Goal: Book appointment/travel/reservation

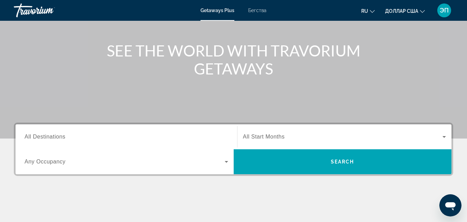
scroll to position [70, 0]
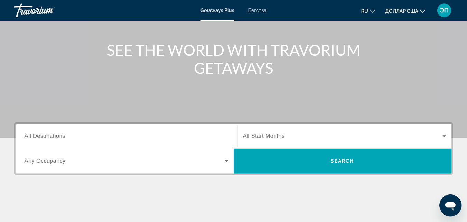
click at [259, 9] on font "Бегства" at bounding box center [257, 11] width 18 height 6
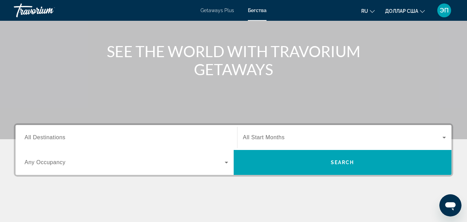
scroll to position [71, 0]
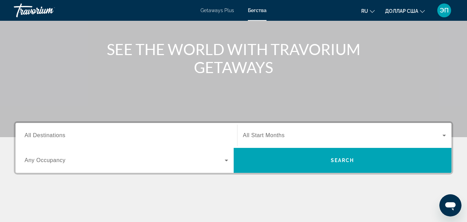
click at [57, 137] on span "All Destinations" at bounding box center [45, 135] width 41 height 6
click at [57, 137] on input "Destination All Destinations" at bounding box center [127, 135] width 204 height 8
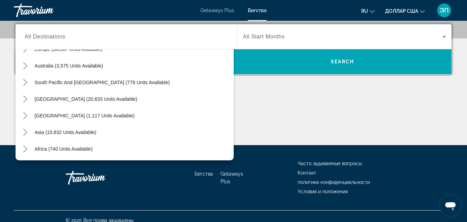
scroll to position [112, 0]
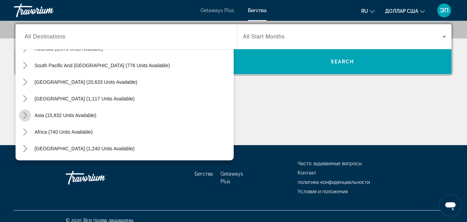
click at [26, 117] on icon "Toggle Asia (15,832 units available) submenu" at bounding box center [25, 115] width 7 height 7
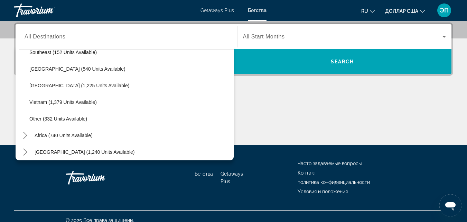
scroll to position [361, 0]
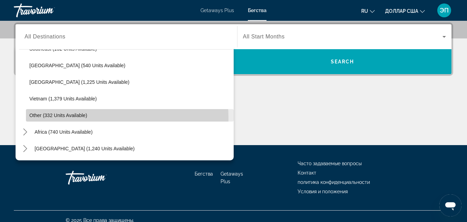
click at [81, 118] on span "Select destination: Other (332 units available)" at bounding box center [130, 115] width 208 height 17
type input "**********"
